Goal: Obtain resource: Obtain resource

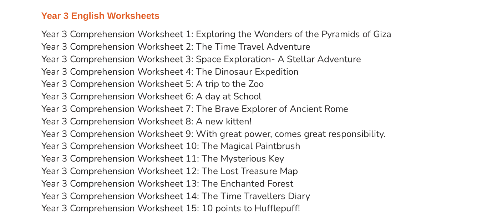
scroll to position [2200, 0]
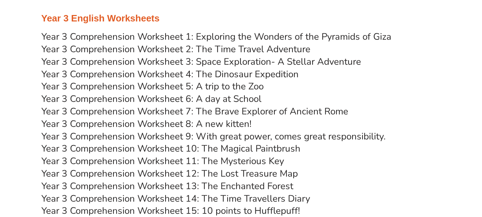
click at [249, 160] on link "Year 3 Comprehension Worksheet 11: The Mysterious Key" at bounding box center [162, 161] width 243 height 12
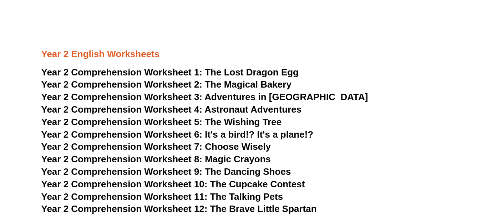
scroll to position [1624, 0]
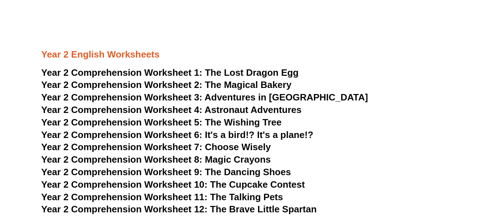
click at [263, 41] on h3 "Year 2 English Worksheets" at bounding box center [241, 42] width 400 height 36
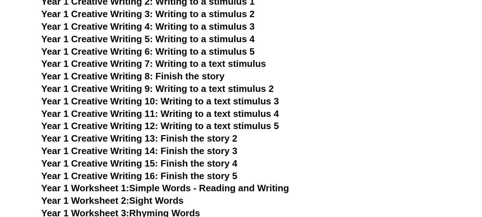
scroll to position [1114, 0]
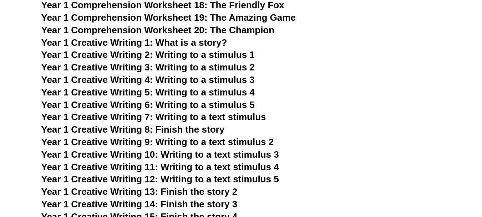
click at [229, 58] on span "Year 1 Creative Writing 2: Writing to a stimulus 1" at bounding box center [147, 54] width 213 height 11
click at [328, 77] on h3 "Year 1 Creative Writing 4: Writing to a stimulus 3" at bounding box center [241, 80] width 400 height 12
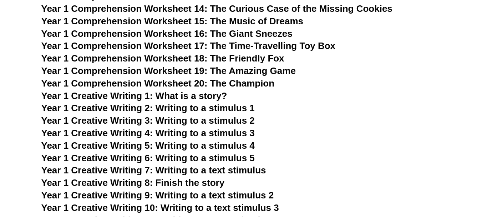
scroll to position [1035, 0]
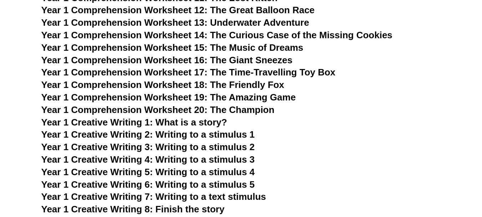
click at [292, 14] on span "Year 1 Comprehension Worksheet 12: The Great Balloon Race" at bounding box center [177, 10] width 273 height 11
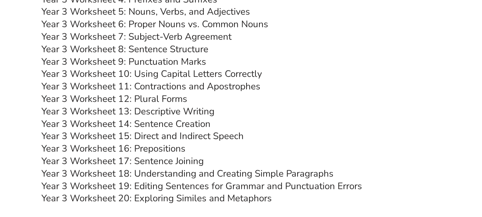
scroll to position [2550, 0]
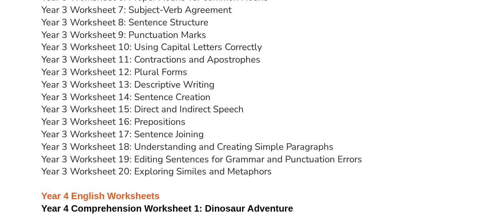
click at [164, 72] on link "Year 3 Worksheet 12: Plural Forms" at bounding box center [114, 72] width 146 height 12
click at [203, 98] on link "Year 3 Worksheet 14: Sentence Creation" at bounding box center [125, 97] width 169 height 12
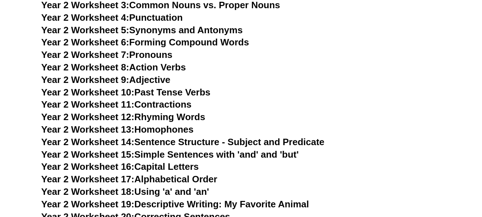
scroll to position [1938, 0]
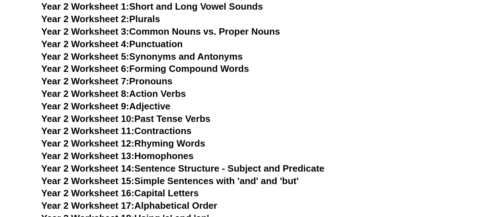
click at [301, 166] on link "Year 2 Worksheet 14: Sentence Structure - Subject and Predicate" at bounding box center [182, 168] width 283 height 11
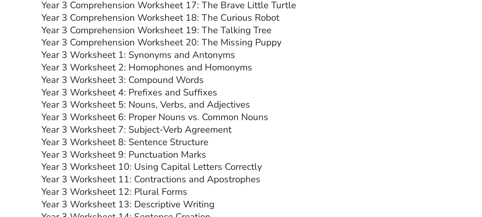
scroll to position [2444, 0]
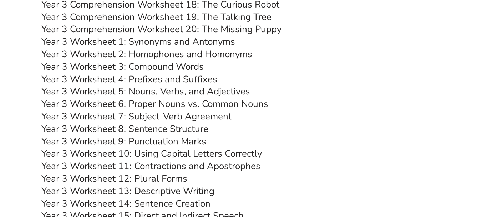
click at [224, 115] on link "Year 3 Worksheet 7: Subject-Verb Agreement" at bounding box center [136, 116] width 190 height 12
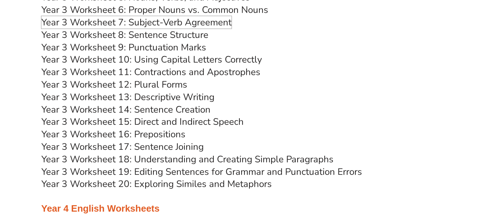
scroll to position [2538, 0]
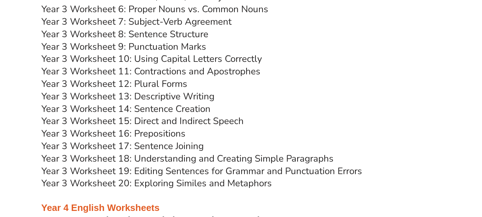
click at [198, 96] on link "Year 3 Worksheet 13: Descriptive Writing" at bounding box center [127, 96] width 173 height 12
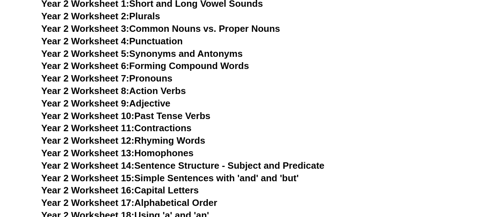
scroll to position [1935, 0]
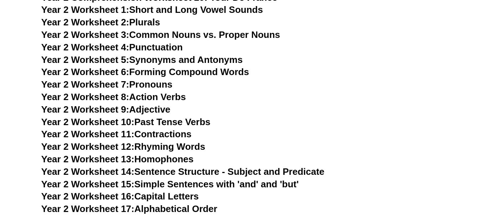
click at [153, 83] on link "Year 2 Worksheet 7: Pronouns" at bounding box center [106, 84] width 131 height 11
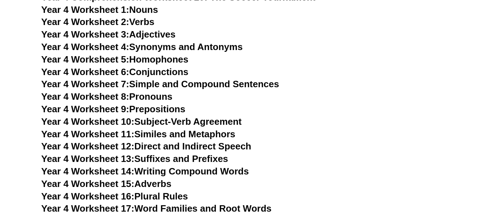
scroll to position [2997, 0]
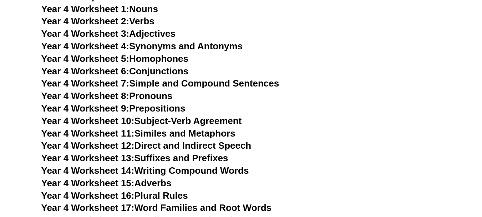
click at [159, 105] on link "Year 4 Worksheet 9: Prepositions" at bounding box center [113, 108] width 144 height 11
click at [158, 97] on link "Year 4 Worksheet 8: Pronouns" at bounding box center [106, 95] width 131 height 11
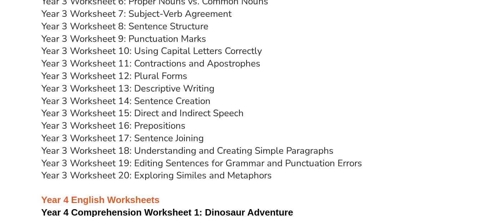
scroll to position [2546, 0]
click at [179, 125] on link "Year 3 Worksheet 16: Prepositions" at bounding box center [113, 126] width 144 height 12
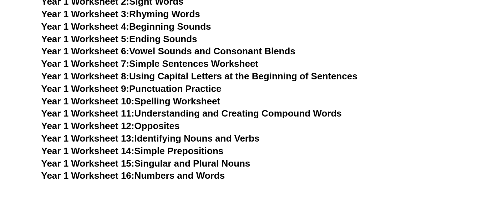
scroll to position [1367, 0]
